Goal: Task Accomplishment & Management: Complete application form

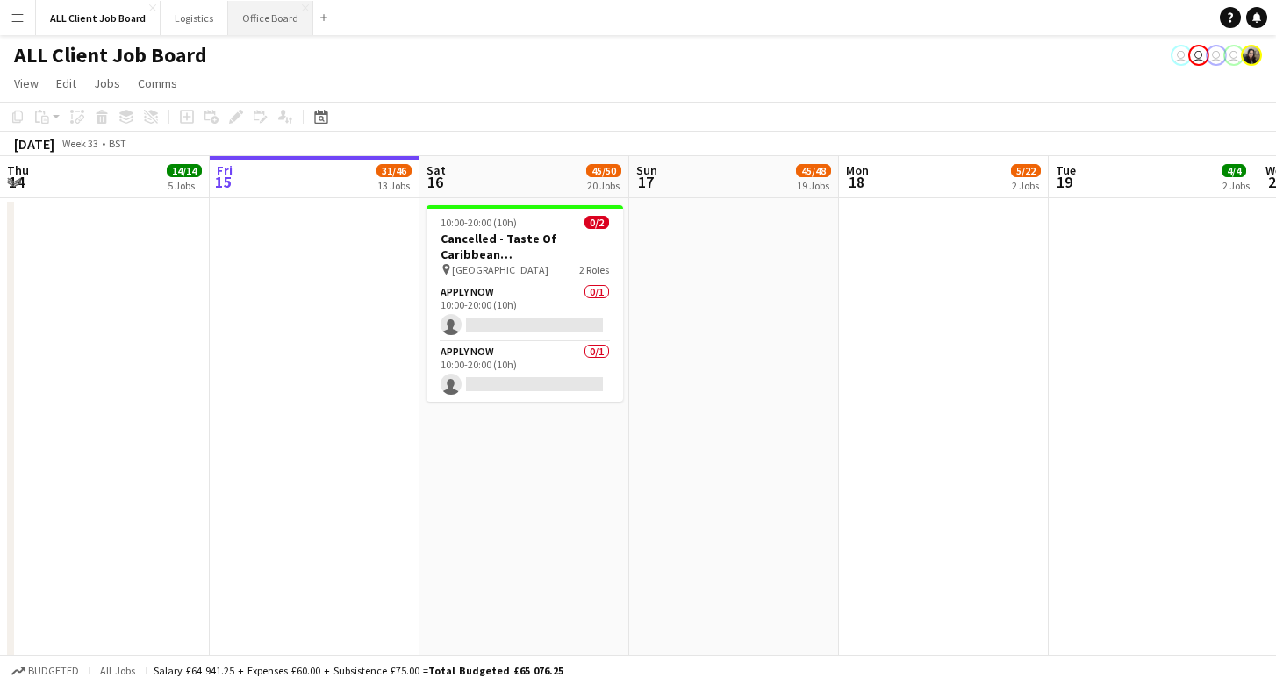
click at [252, 28] on button "Office Board Close" at bounding box center [270, 18] width 85 height 34
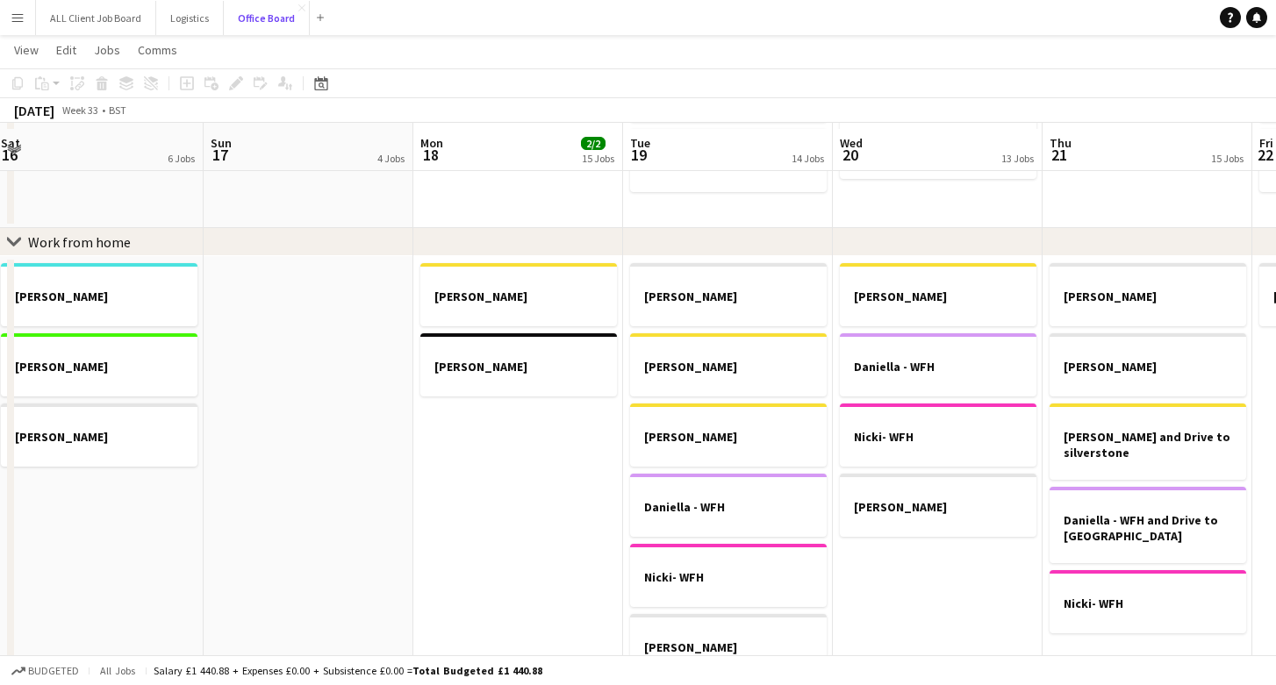
scroll to position [869, 0]
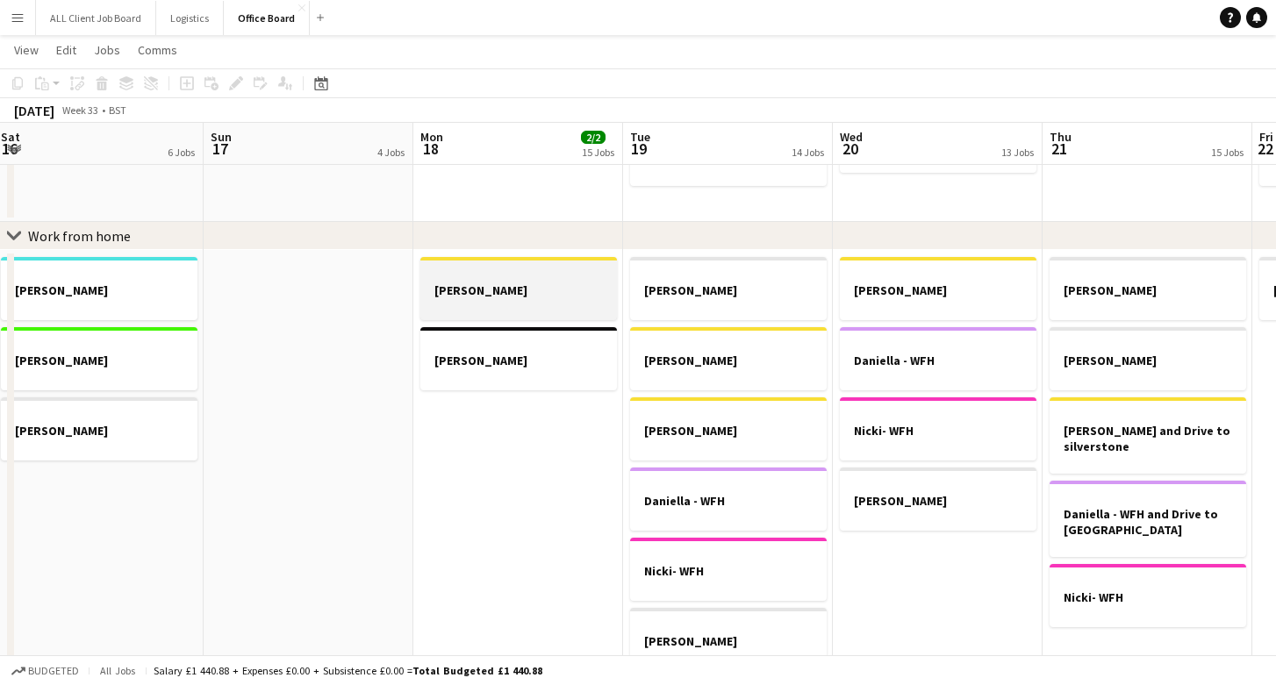
click at [440, 286] on h3 "[PERSON_NAME]" at bounding box center [518, 290] width 197 height 16
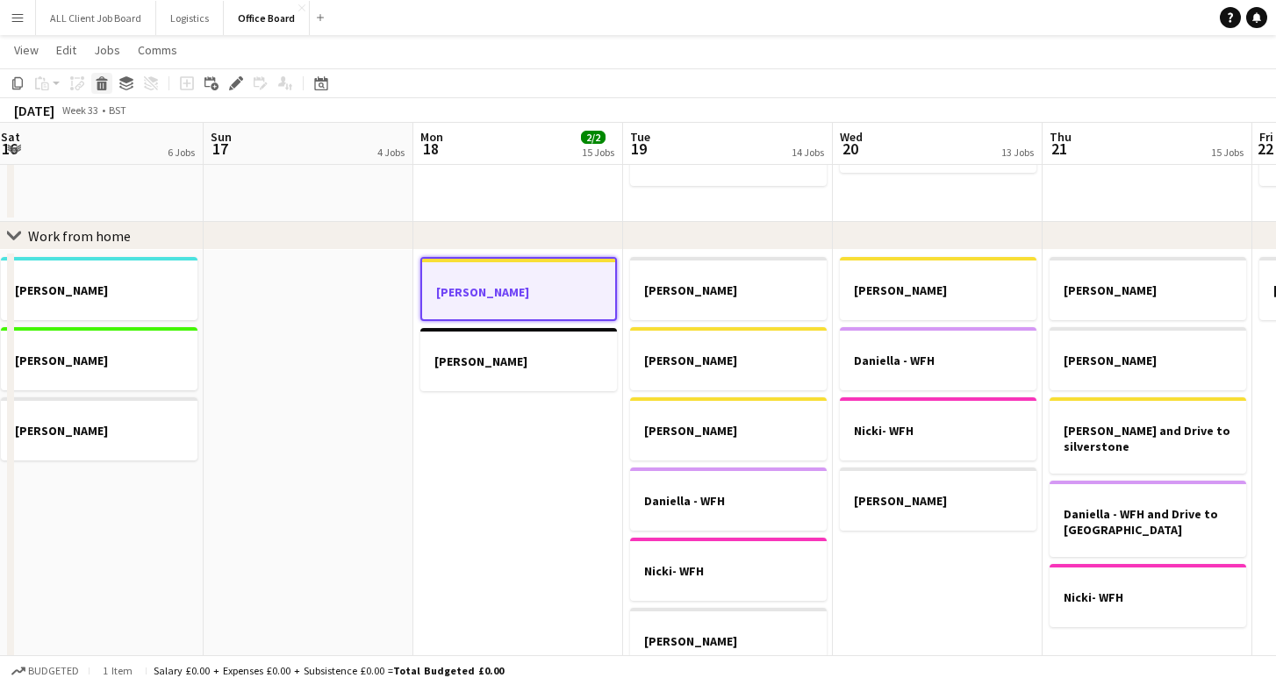
click at [104, 86] on icon at bounding box center [102, 86] width 10 height 9
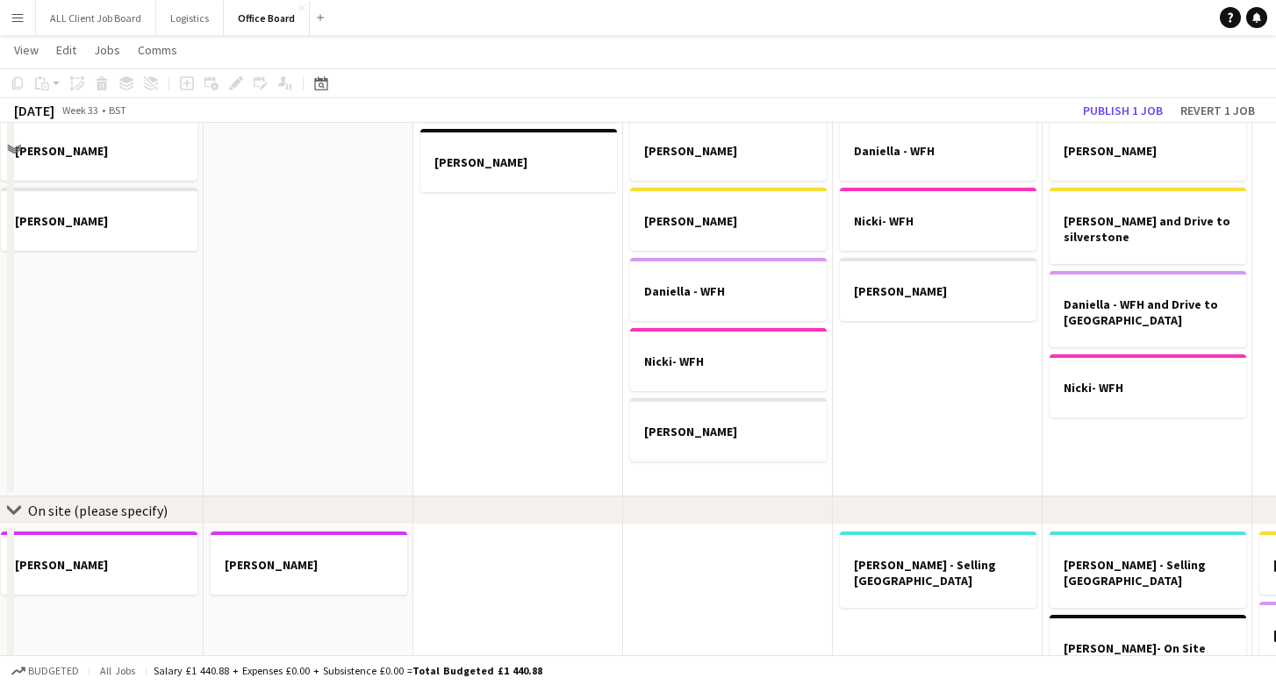
scroll to position [972, 0]
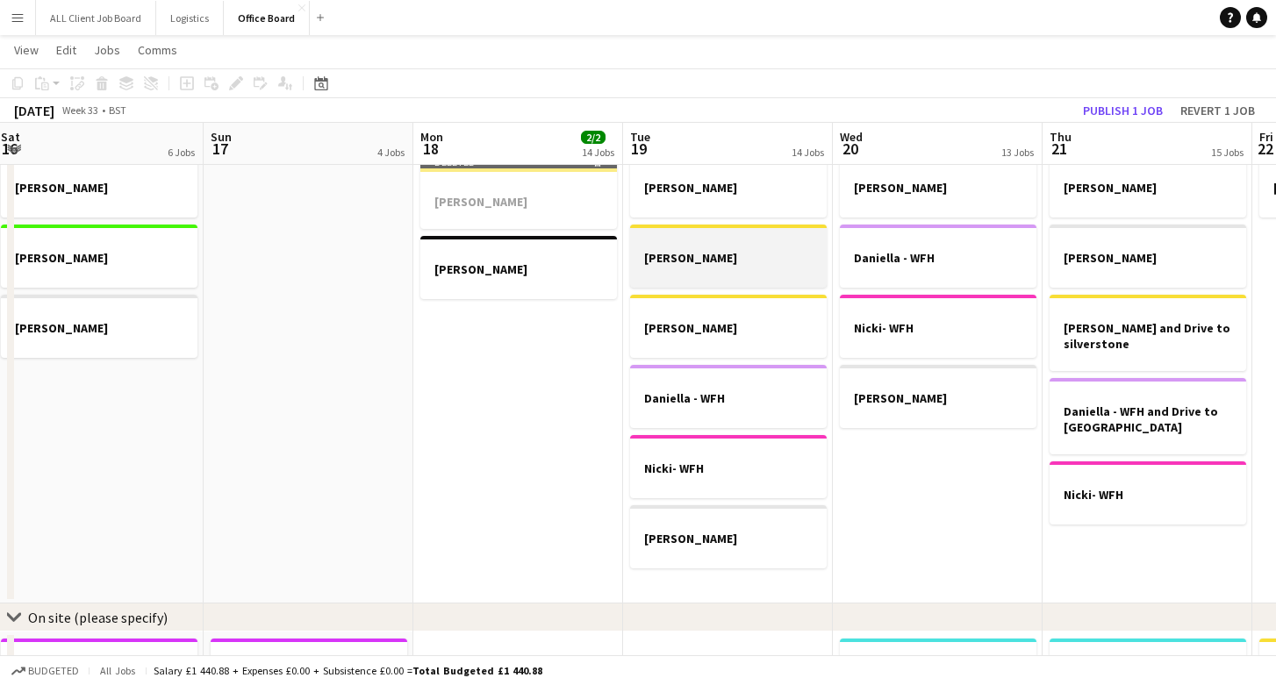
click at [671, 267] on div at bounding box center [728, 273] width 197 height 14
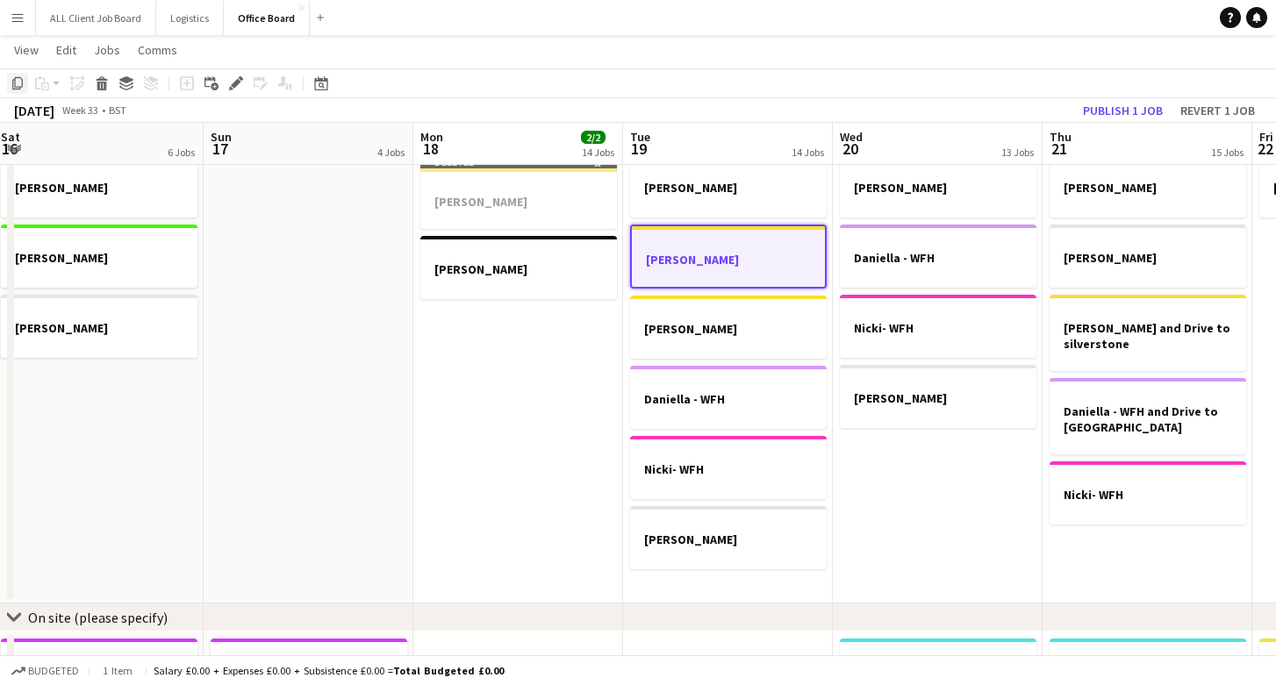
click at [18, 85] on icon "Copy" at bounding box center [18, 83] width 14 height 14
click at [104, 82] on icon at bounding box center [102, 86] width 10 height 9
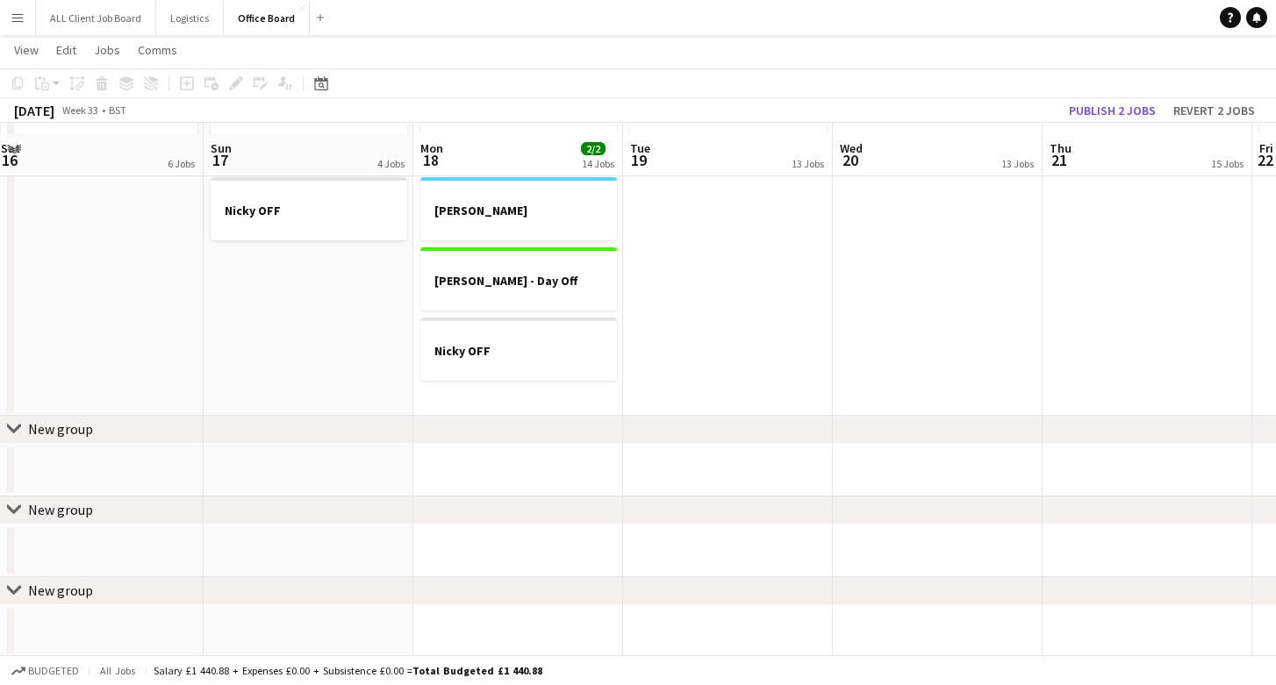
scroll to position [2029, 0]
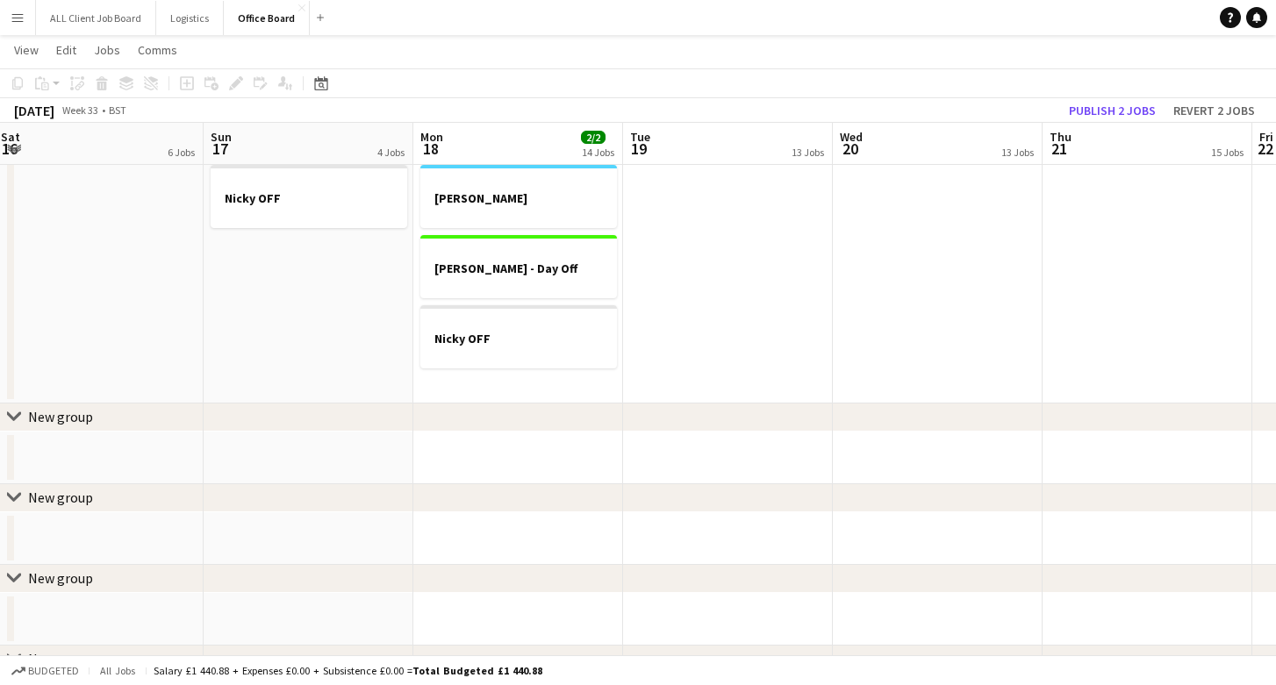
click at [446, 390] on app-date-cell "Daniella - Lieu Day Diz - [PERSON_NAME] [PERSON_NAME] - Day Off [PERSON_NAME] O…" at bounding box center [518, 211] width 210 height 386
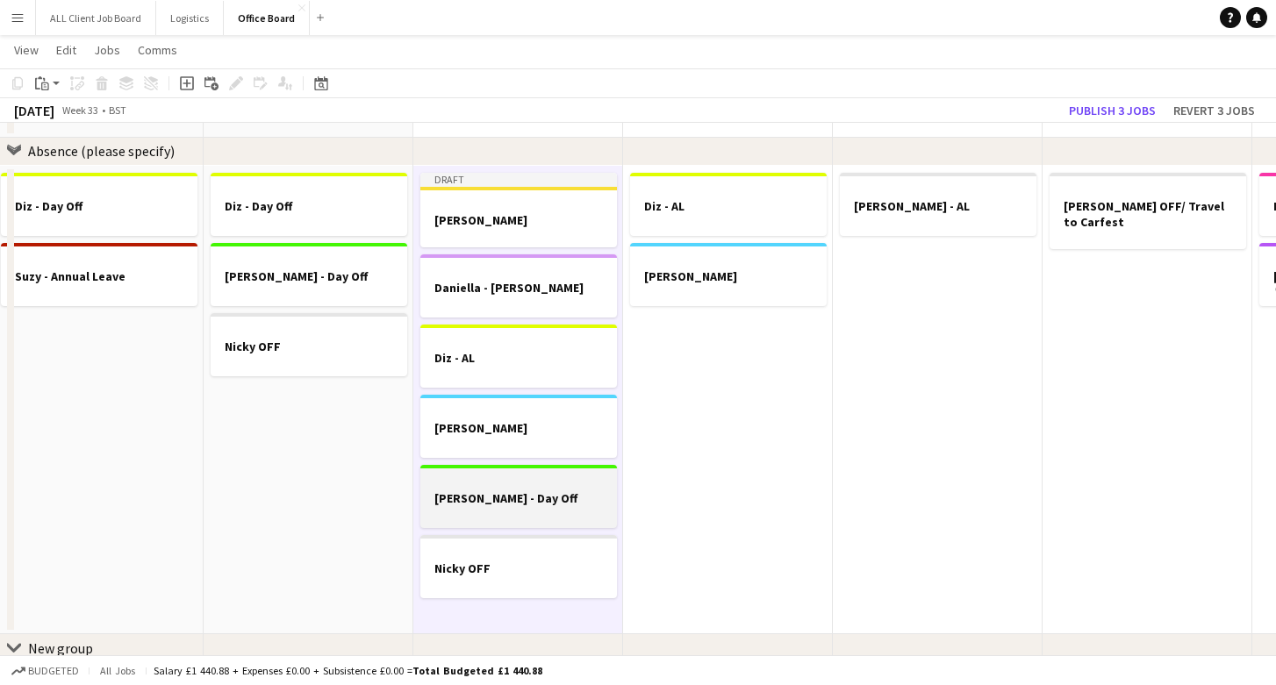
scroll to position [1748, 0]
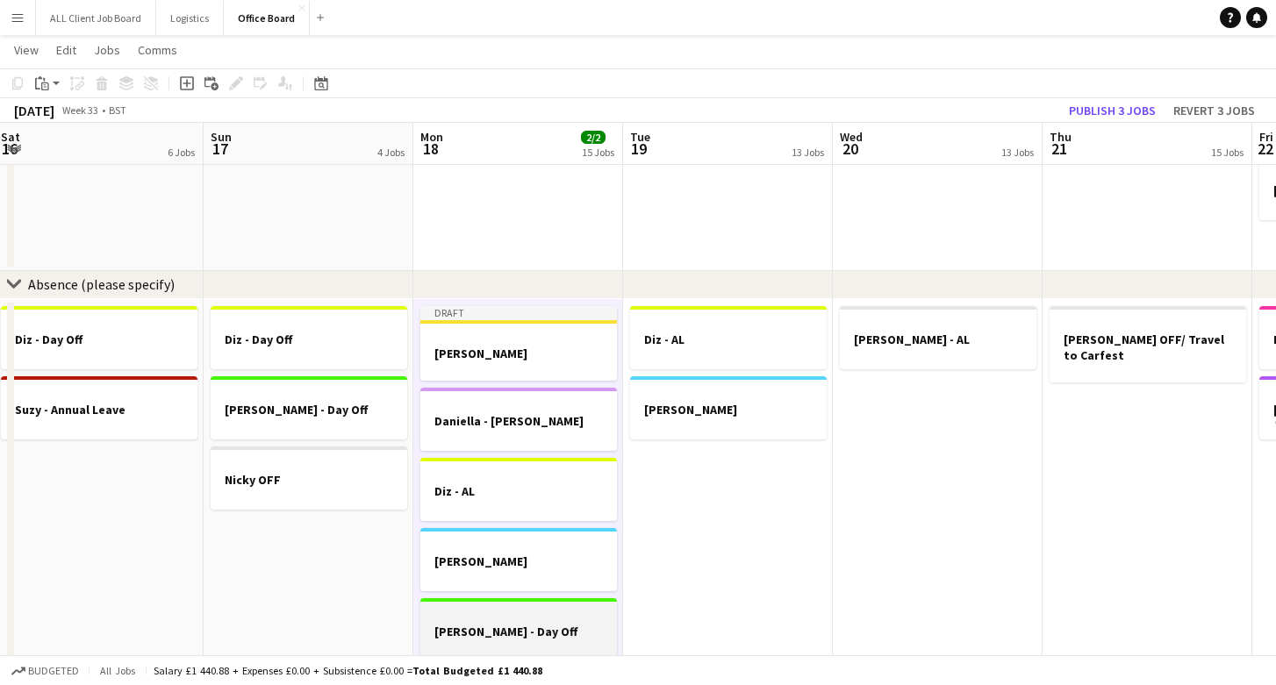
click at [469, 361] on div at bounding box center [518, 368] width 197 height 14
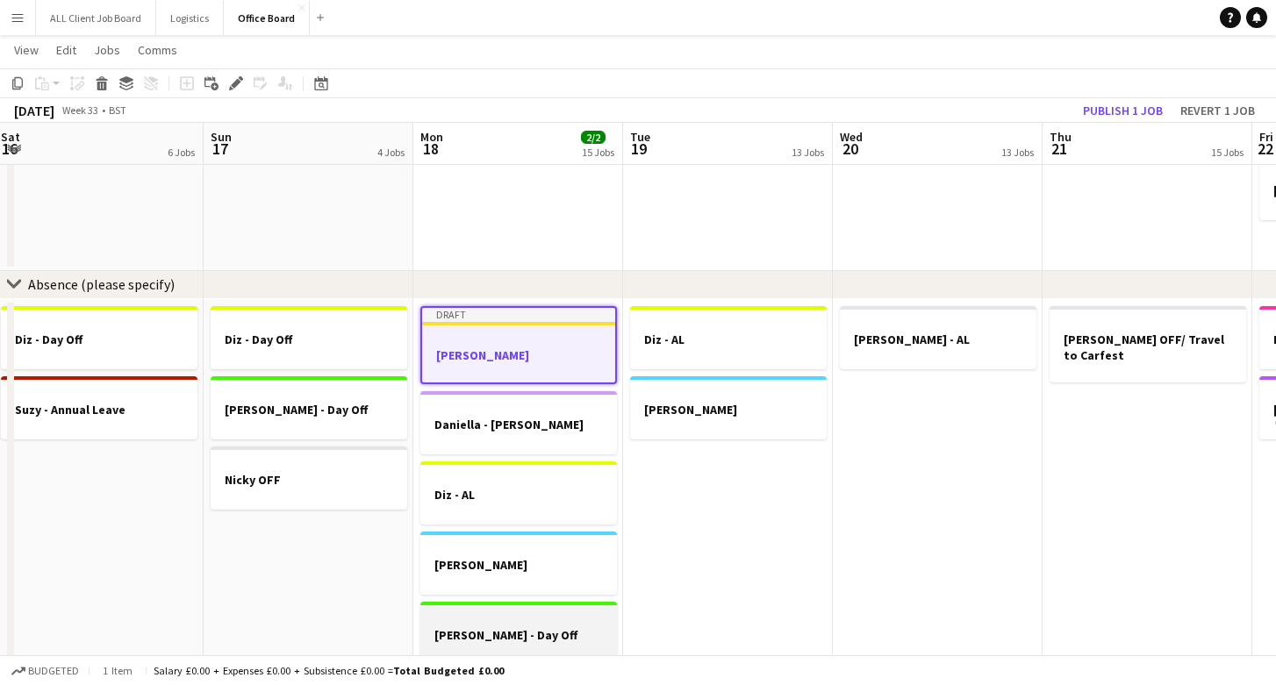
click at [469, 361] on h3 "[PERSON_NAME]" at bounding box center [518, 355] width 193 height 16
click at [469, 363] on div at bounding box center [518, 370] width 193 height 14
click at [469, 361] on h3 "[PERSON_NAME]" at bounding box center [518, 355] width 193 height 16
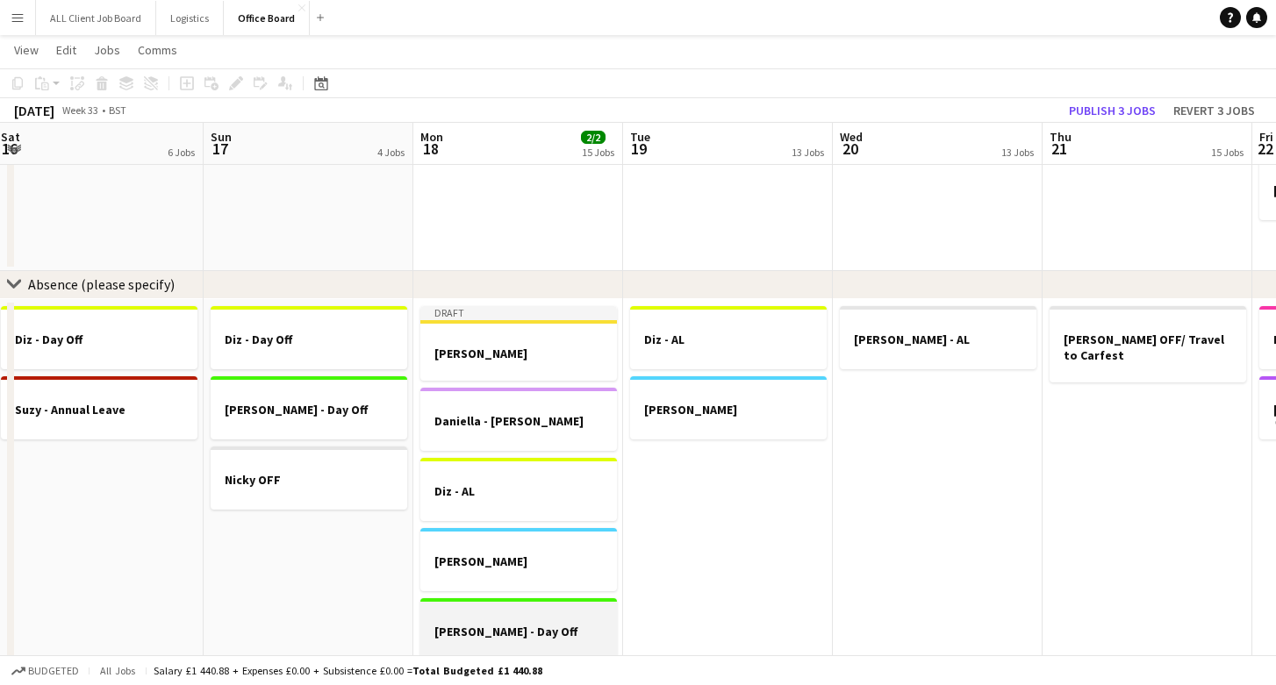
click at [469, 361] on div at bounding box center [518, 368] width 197 height 14
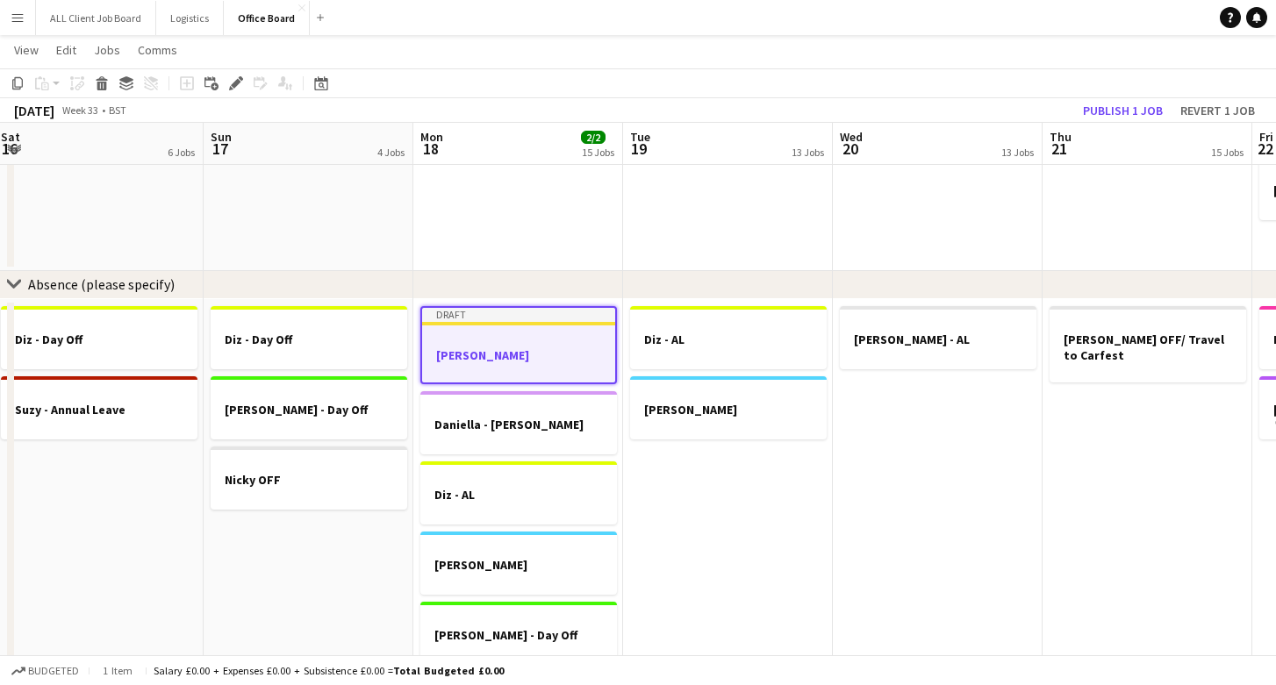
click at [526, 320] on div "Draft" at bounding box center [518, 315] width 193 height 14
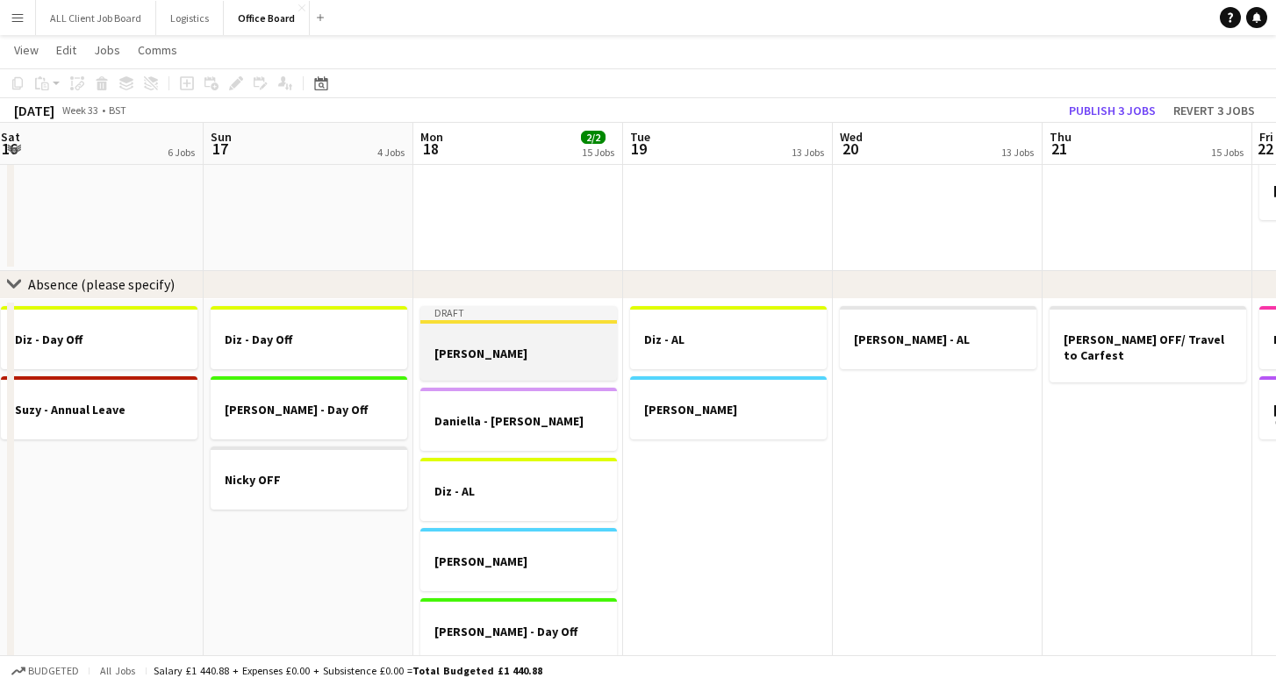
click at [526, 320] on div at bounding box center [518, 322] width 197 height 4
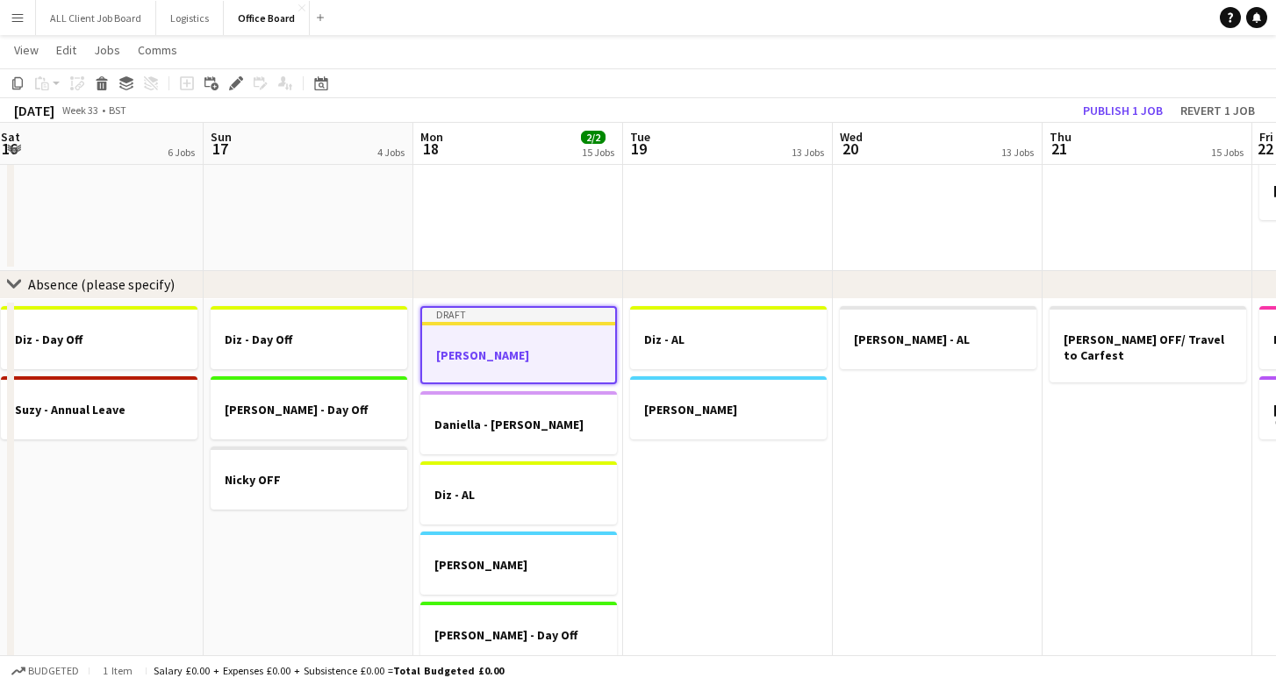
click at [526, 320] on div "Draft" at bounding box center [518, 315] width 193 height 14
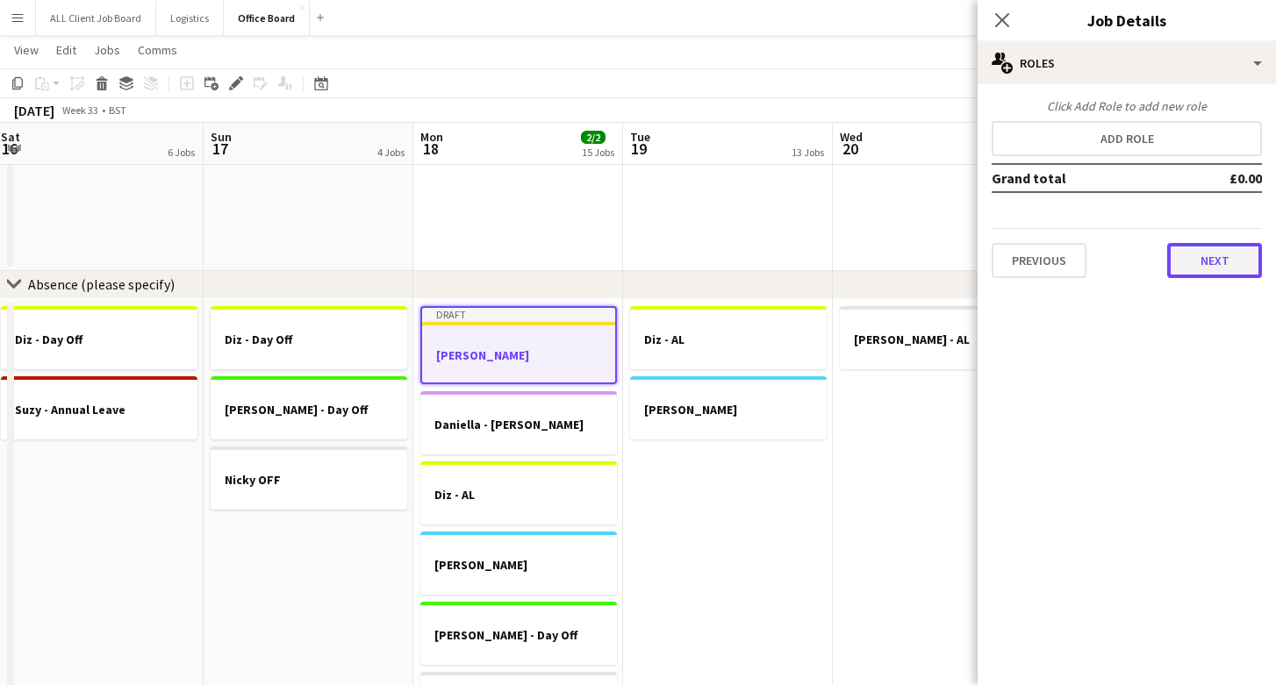
click at [1222, 258] on button "Next" at bounding box center [1214, 260] width 95 height 35
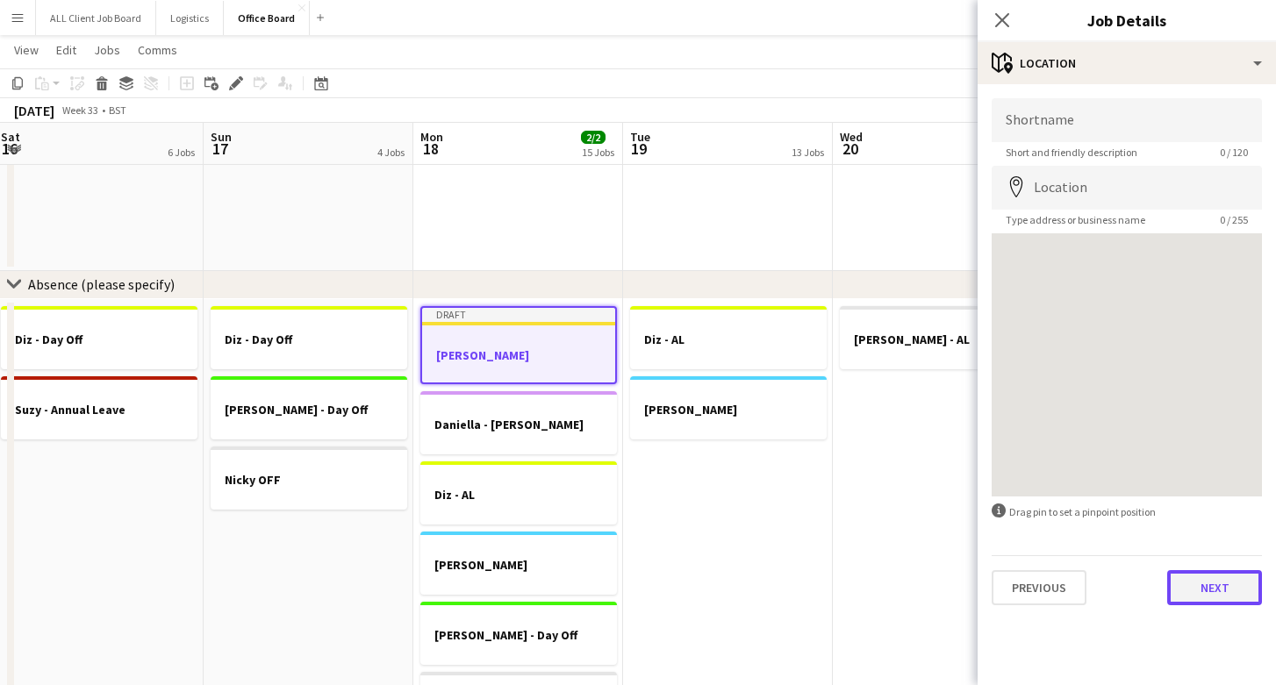
click at [1219, 579] on button "Next" at bounding box center [1214, 587] width 95 height 35
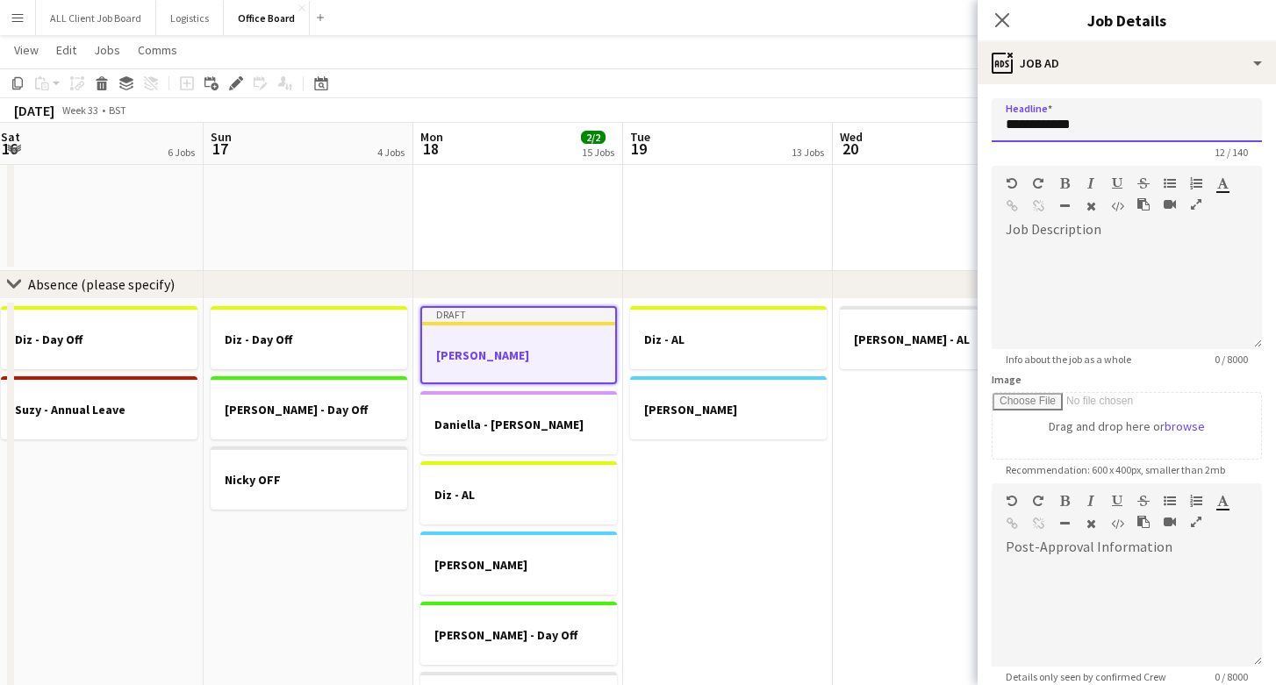
drag, startPoint x: 1085, startPoint y: 120, endPoint x: 1051, endPoint y: 123, distance: 34.3
click at [1051, 123] on input "**********" at bounding box center [1126, 120] width 270 height 44
type input "**********"
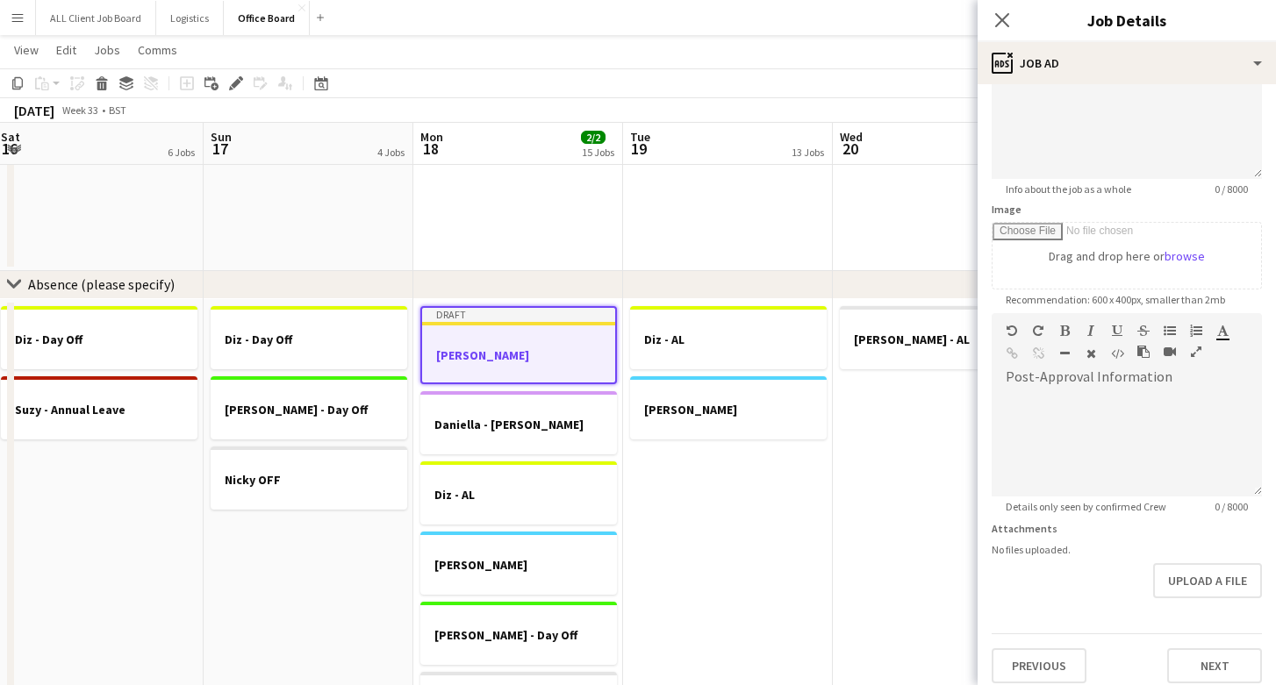
scroll to position [182, 0]
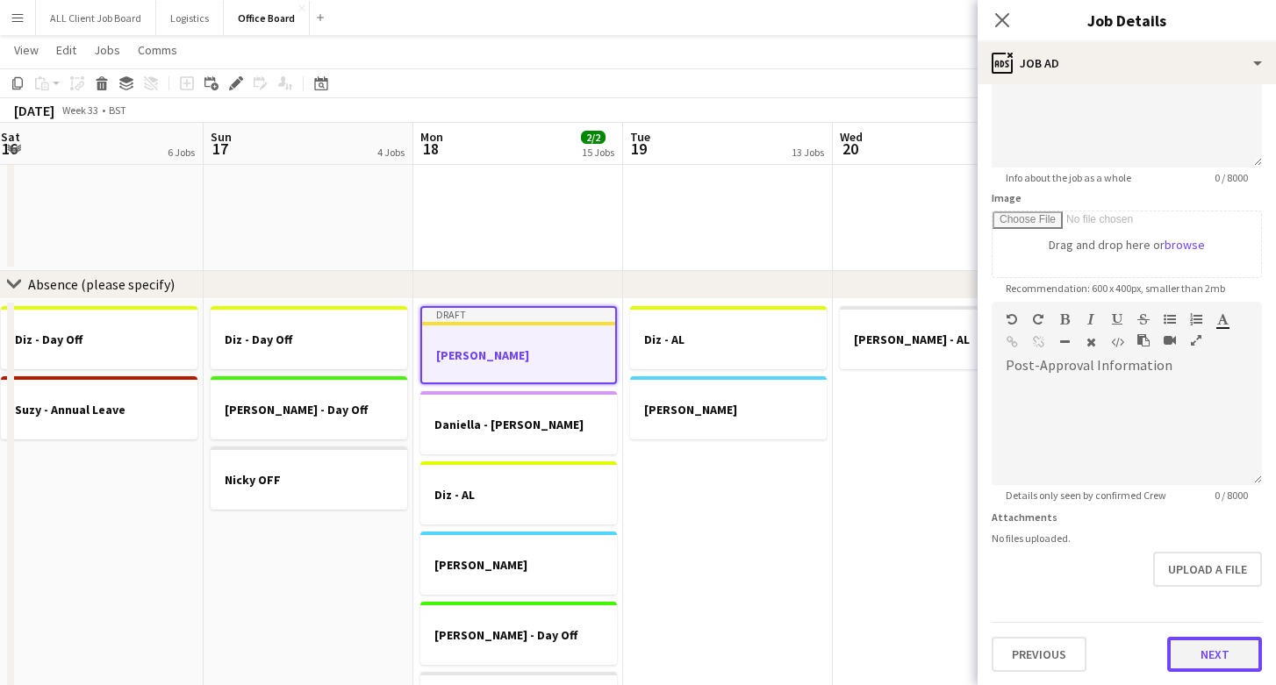
click at [1206, 656] on button "Next" at bounding box center [1214, 654] width 95 height 35
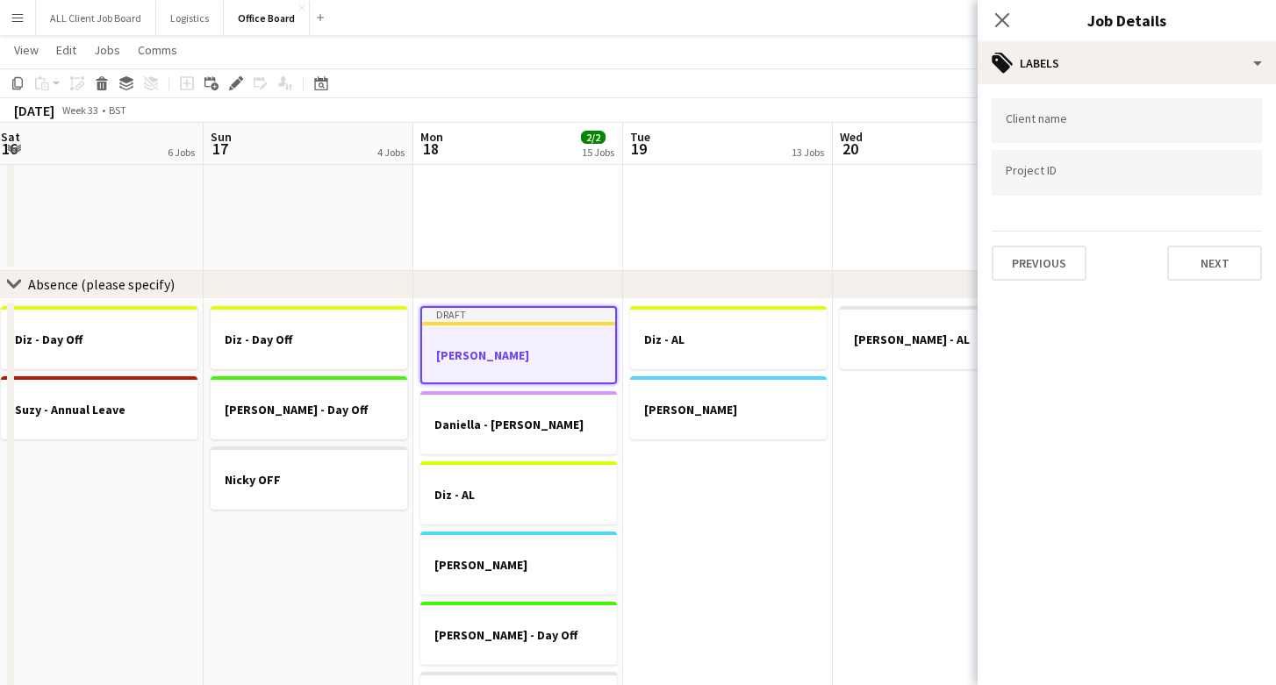
scroll to position [0, 0]
click at [1200, 274] on button "Next" at bounding box center [1214, 263] width 95 height 35
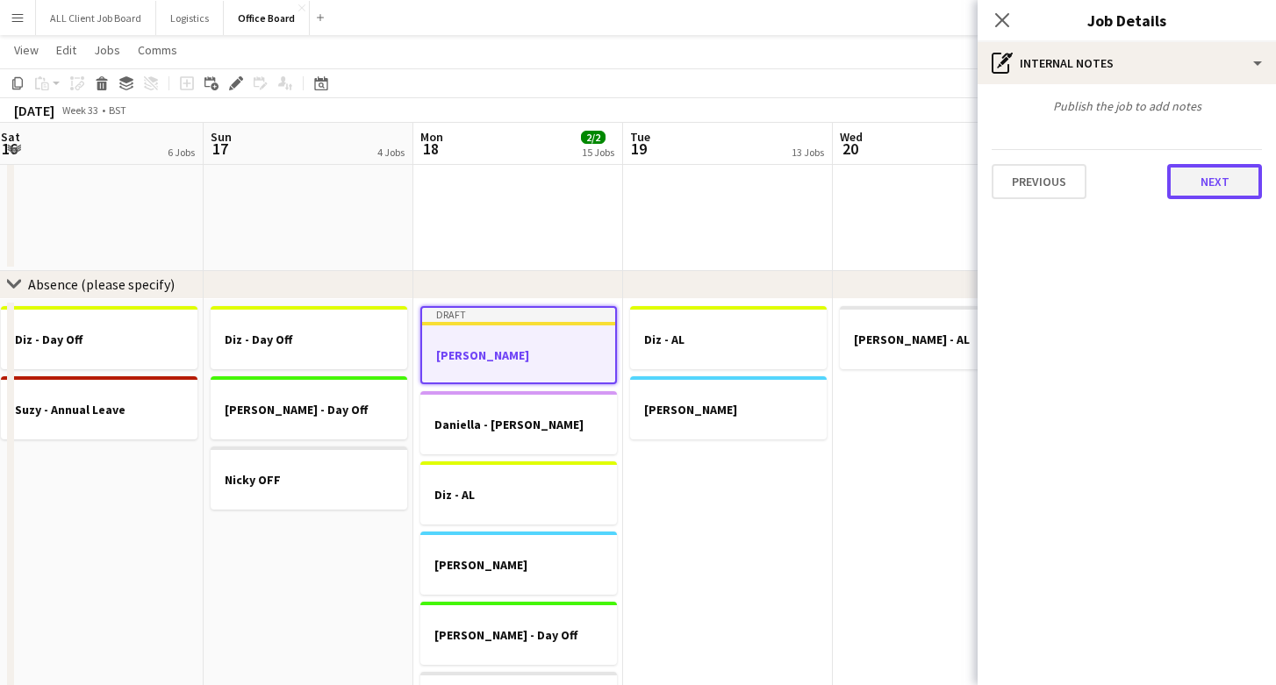
click at [1208, 174] on button "Next" at bounding box center [1214, 181] width 95 height 35
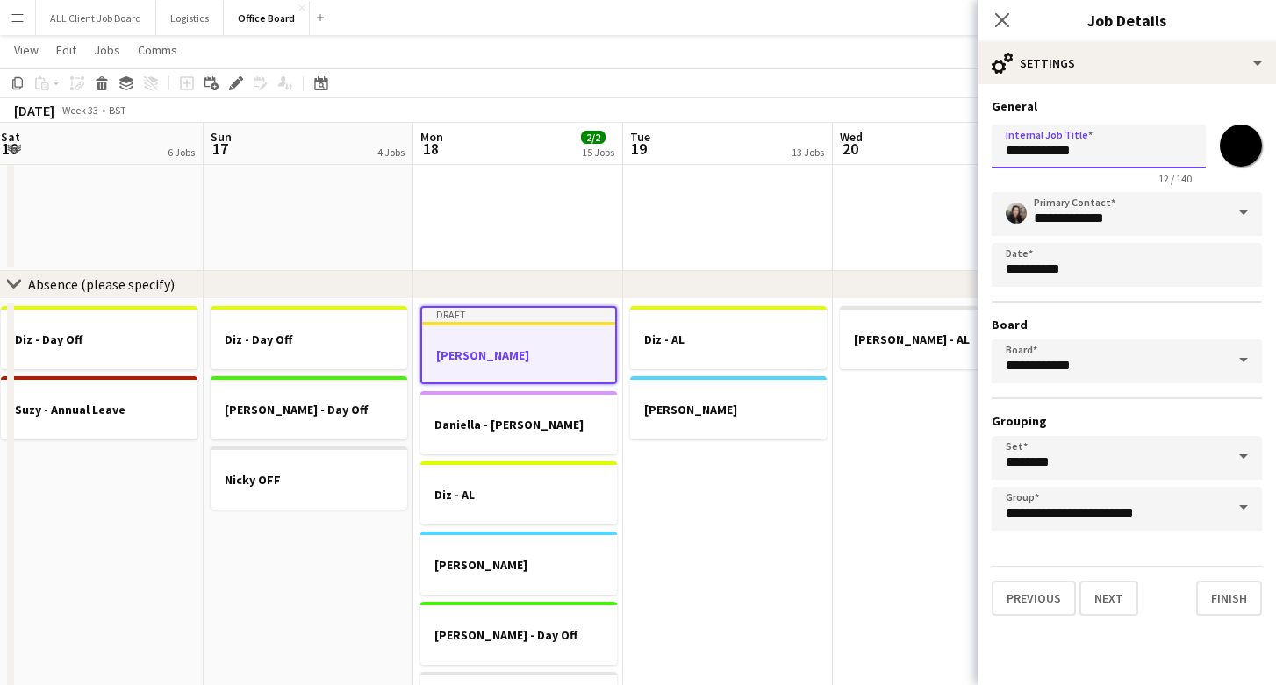
drag, startPoint x: 1106, startPoint y: 145, endPoint x: 1050, endPoint y: 144, distance: 56.2
click at [1050, 144] on input "**********" at bounding box center [1098, 147] width 214 height 44
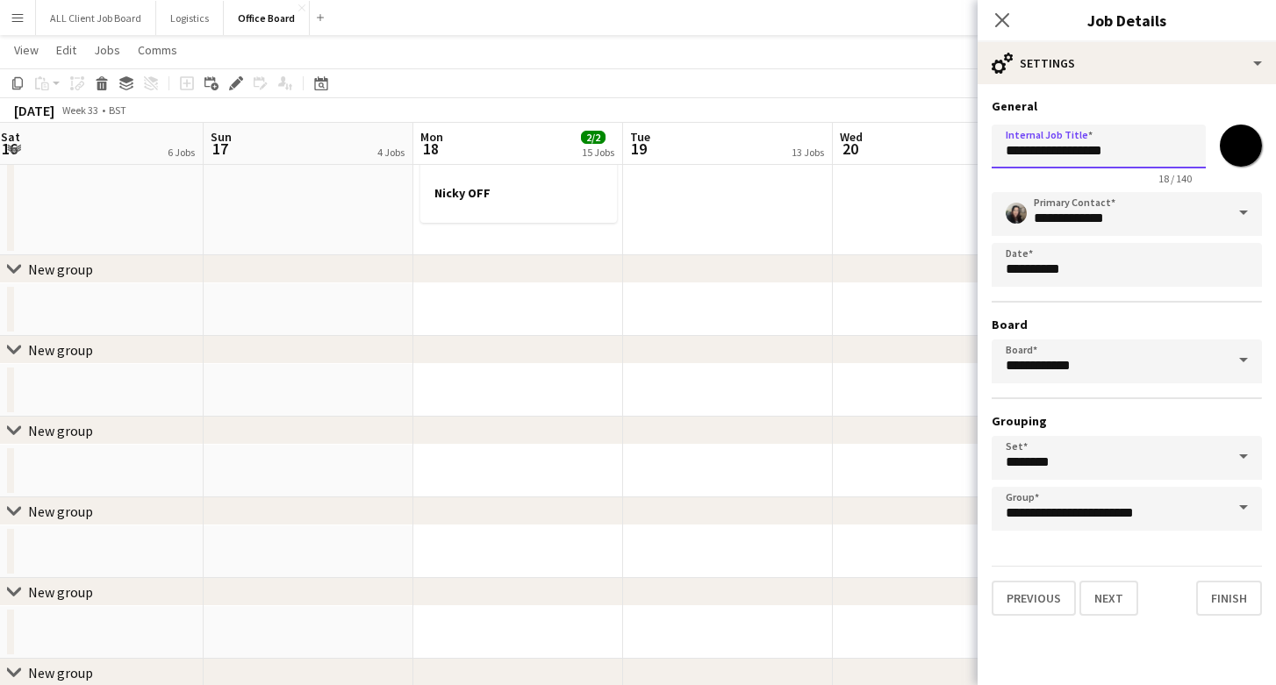
scroll to position [2303, 0]
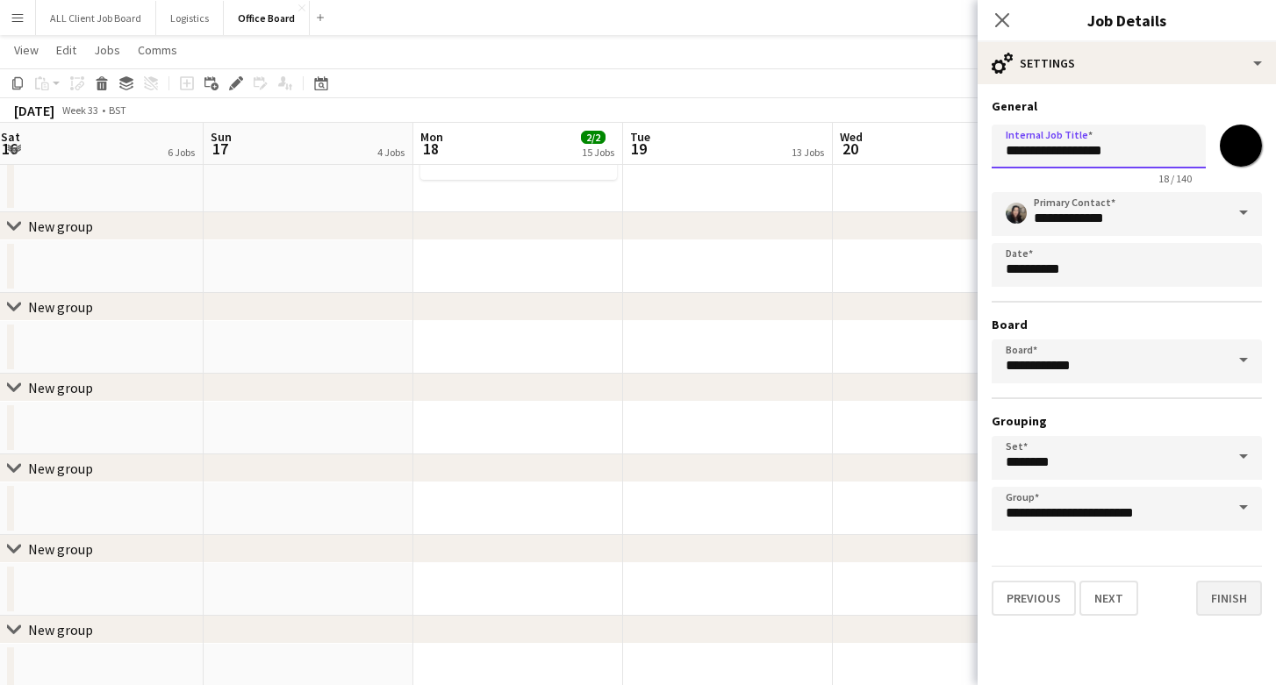
type input "**********"
click at [1233, 615] on button "Finish" at bounding box center [1229, 598] width 66 height 35
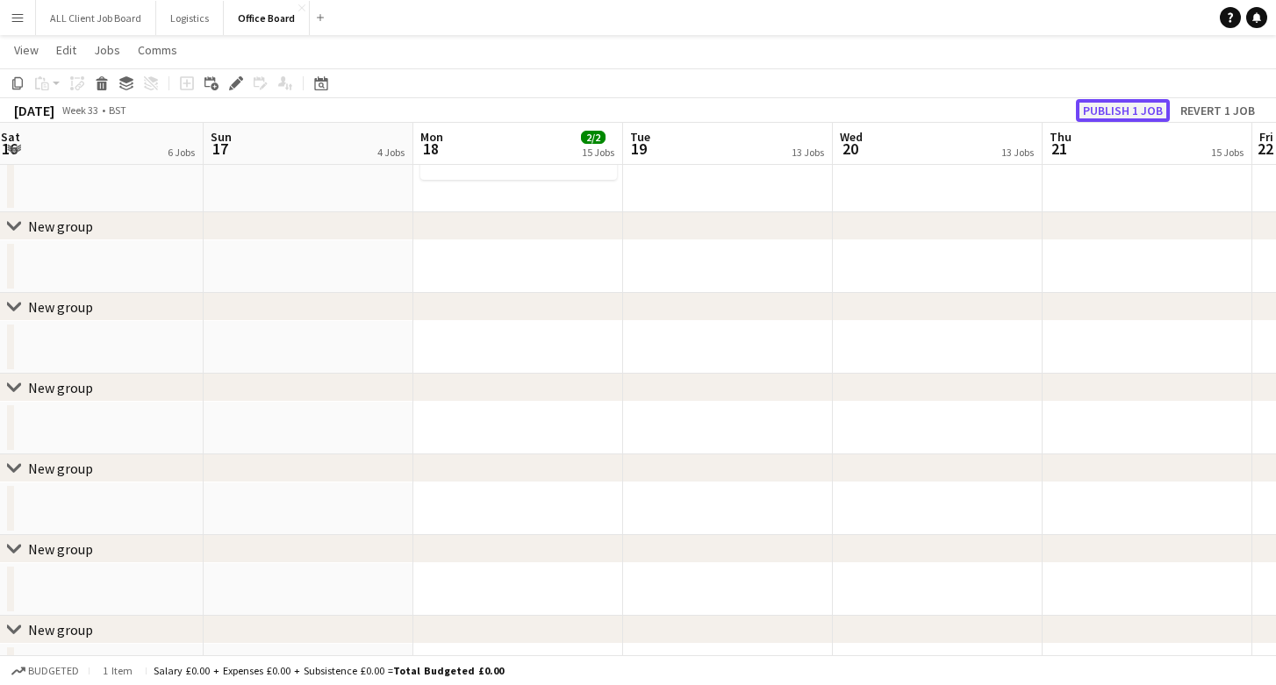
click at [1116, 105] on button "Publish 1 job" at bounding box center [1123, 110] width 94 height 23
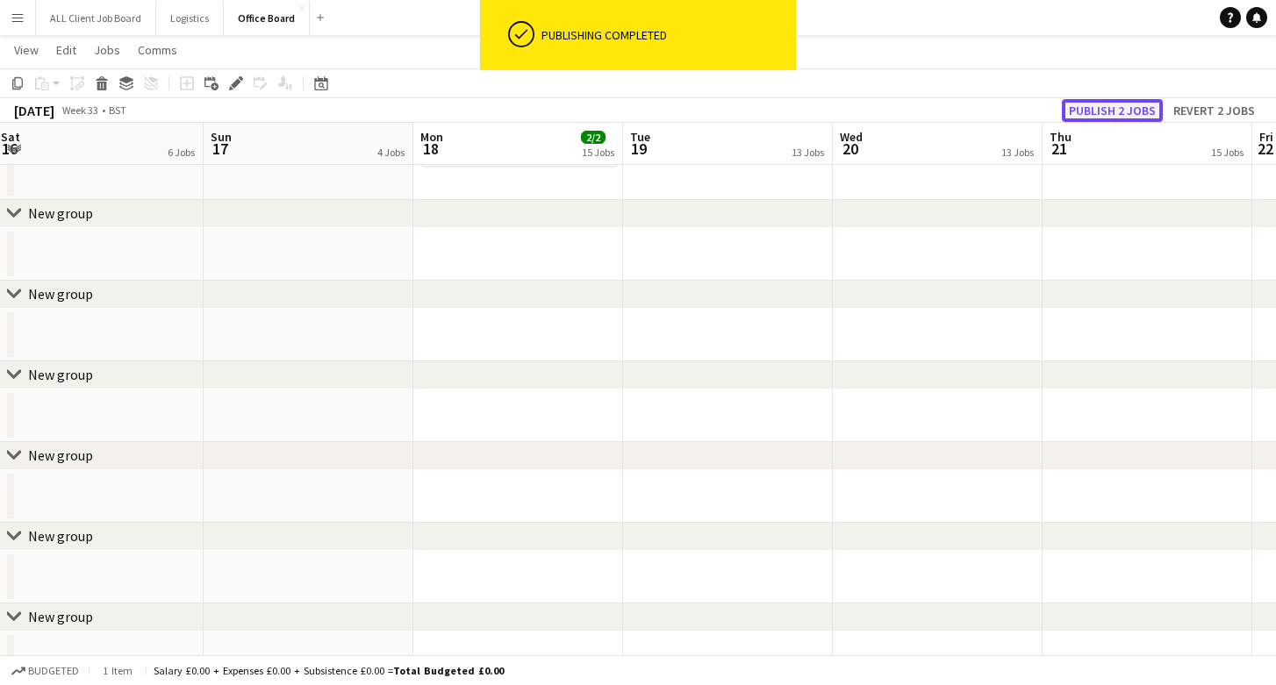
click at [1130, 103] on button "Publish 2 jobs" at bounding box center [1112, 110] width 101 height 23
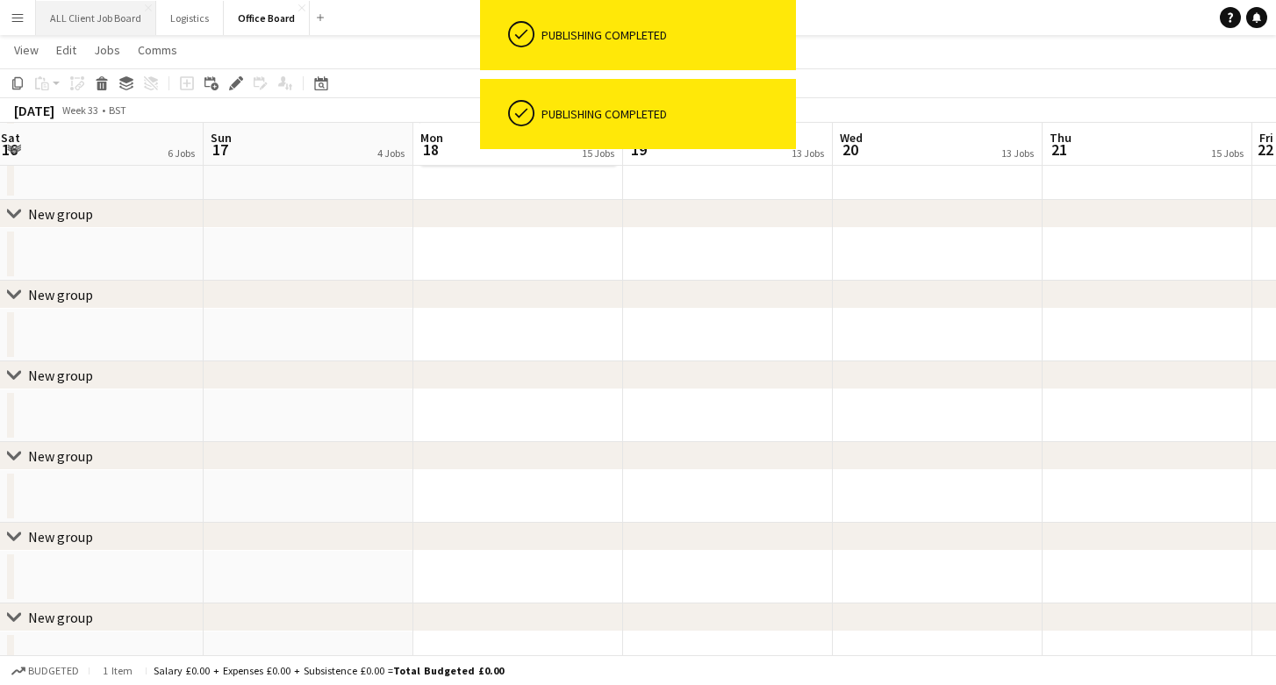
click at [87, 18] on button "ALL Client Job Board Close" at bounding box center [96, 18] width 120 height 34
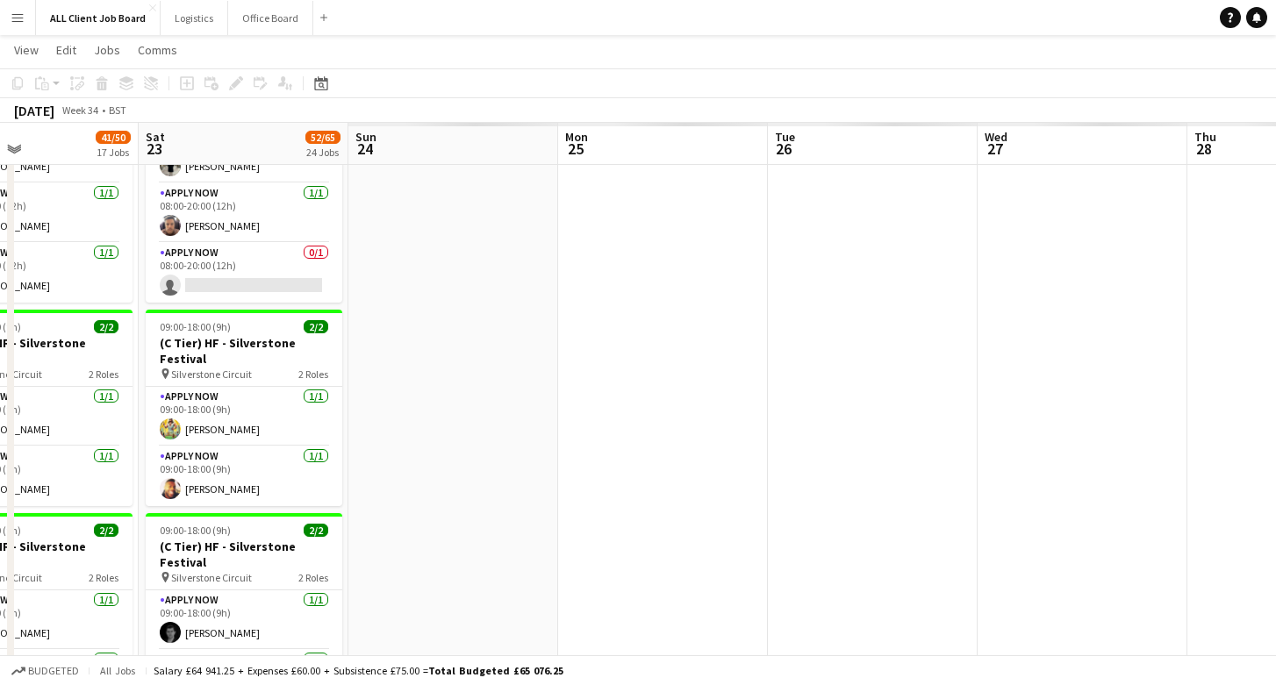
scroll to position [0, 852]
